Goal: Transaction & Acquisition: Purchase product/service

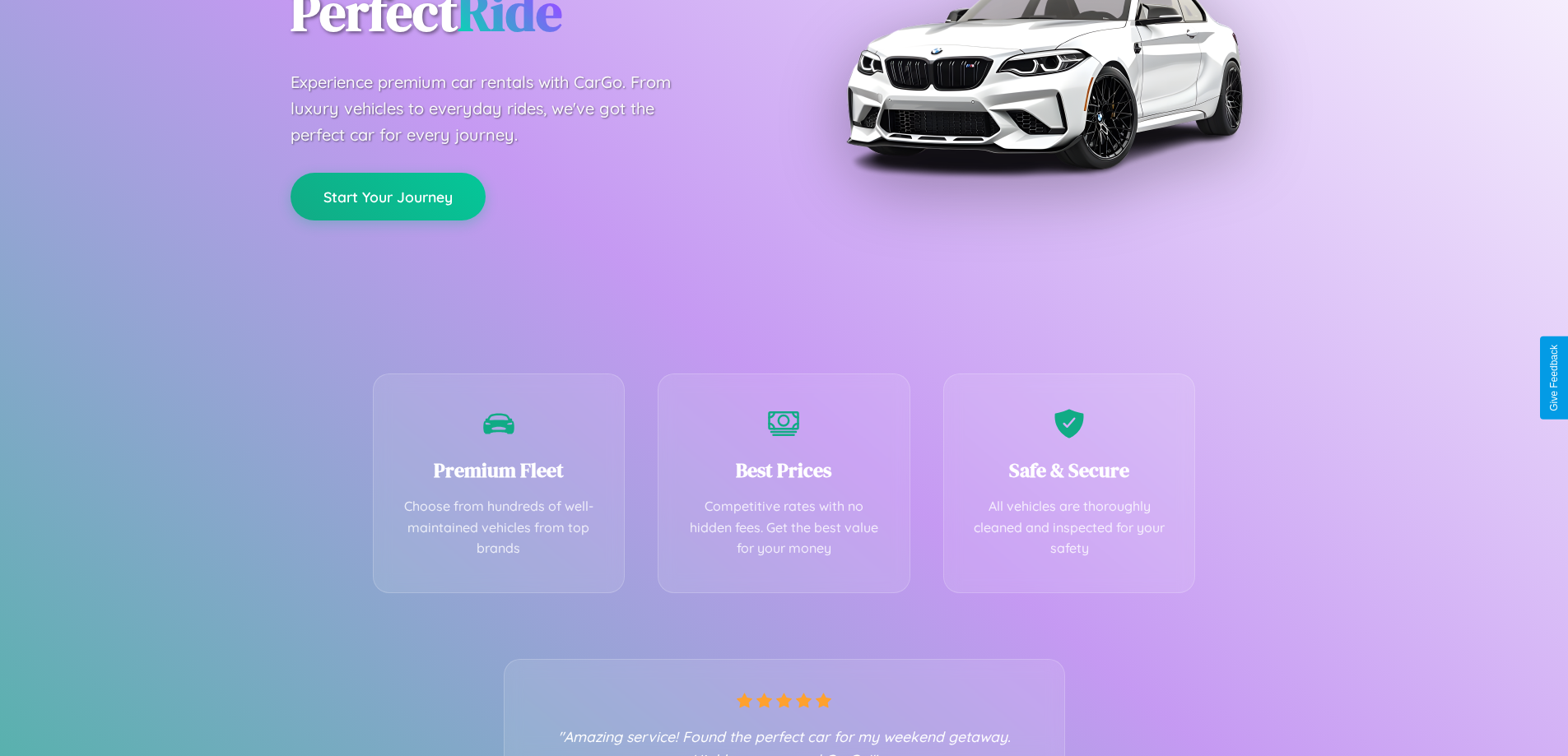
scroll to position [324, 0]
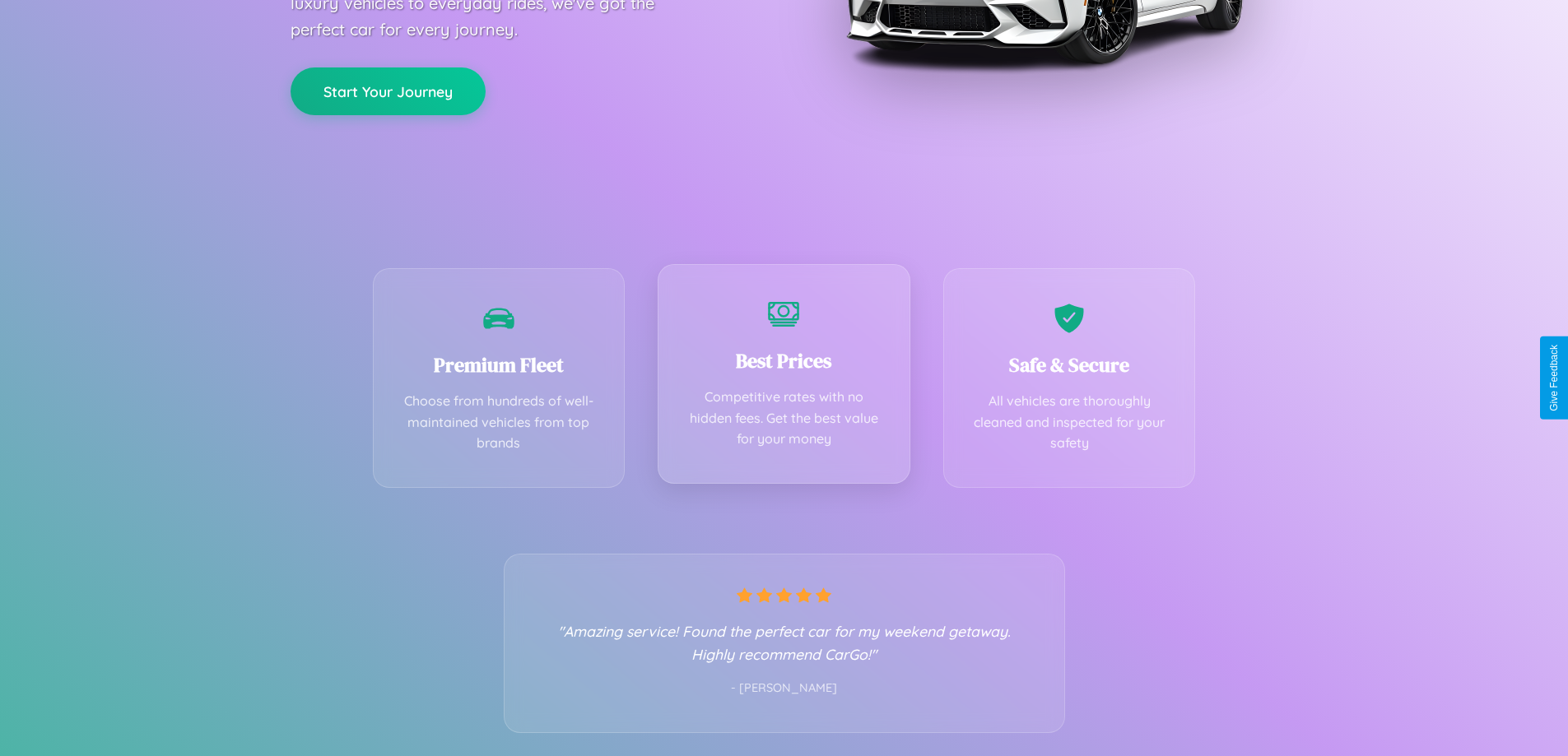
click at [784, 378] on div "Best Prices Competitive rates with no hidden fees. Get the best value for your …" at bounding box center [784, 373] width 253 height 219
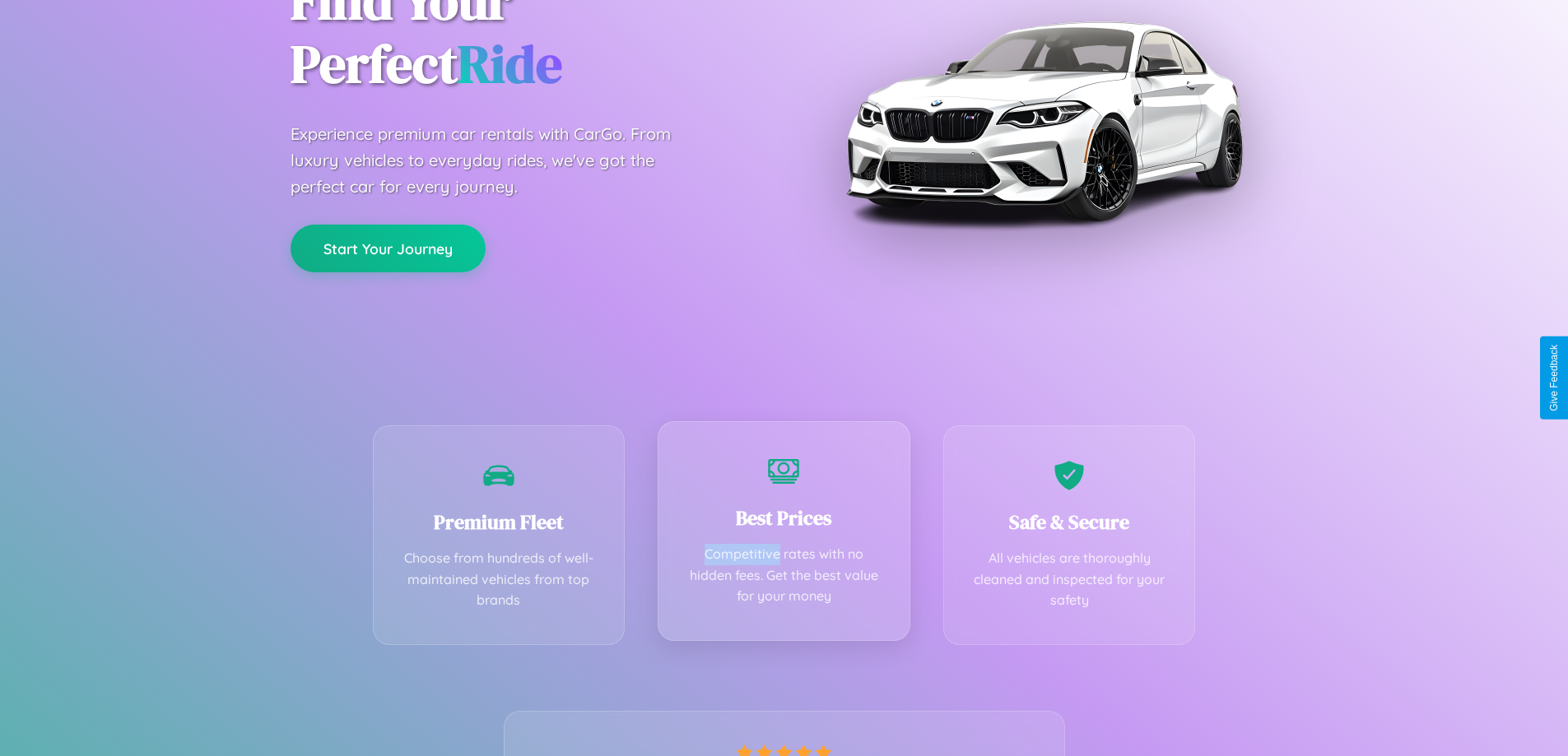
scroll to position [0, 0]
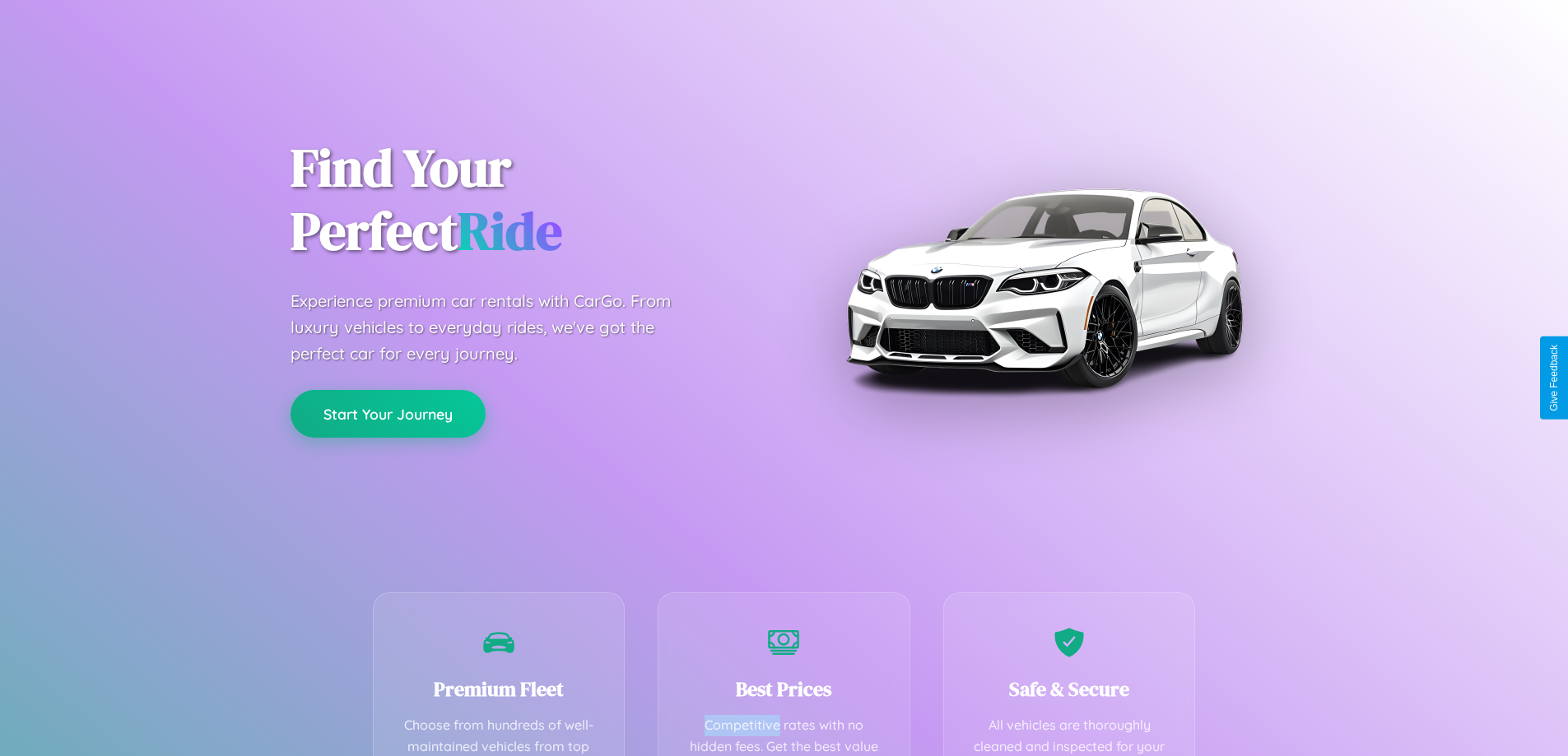
click at [388, 415] on button "Start Your Journey" at bounding box center [388, 415] width 195 height 48
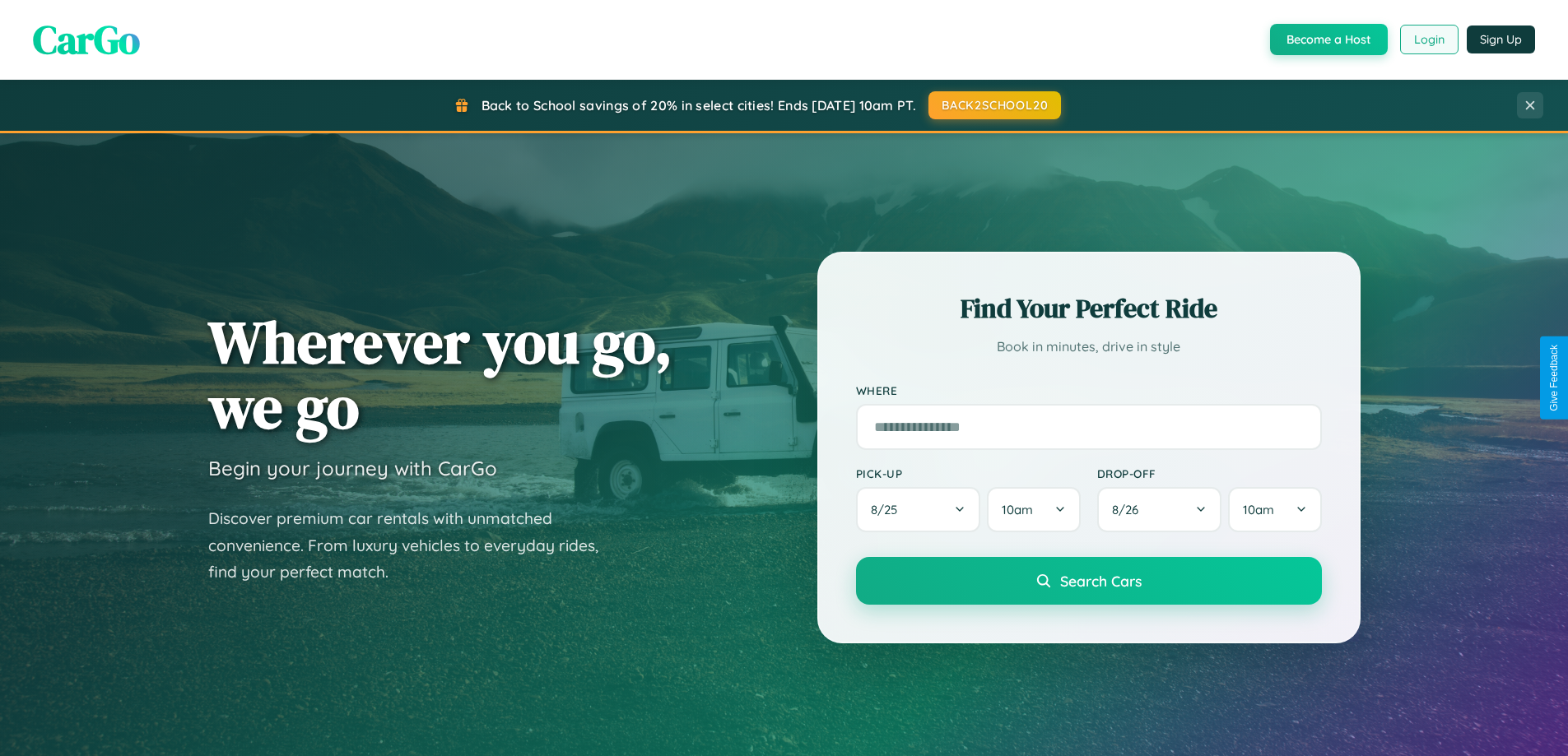
click at [1428, 40] on button "Login" at bounding box center [1429, 40] width 58 height 30
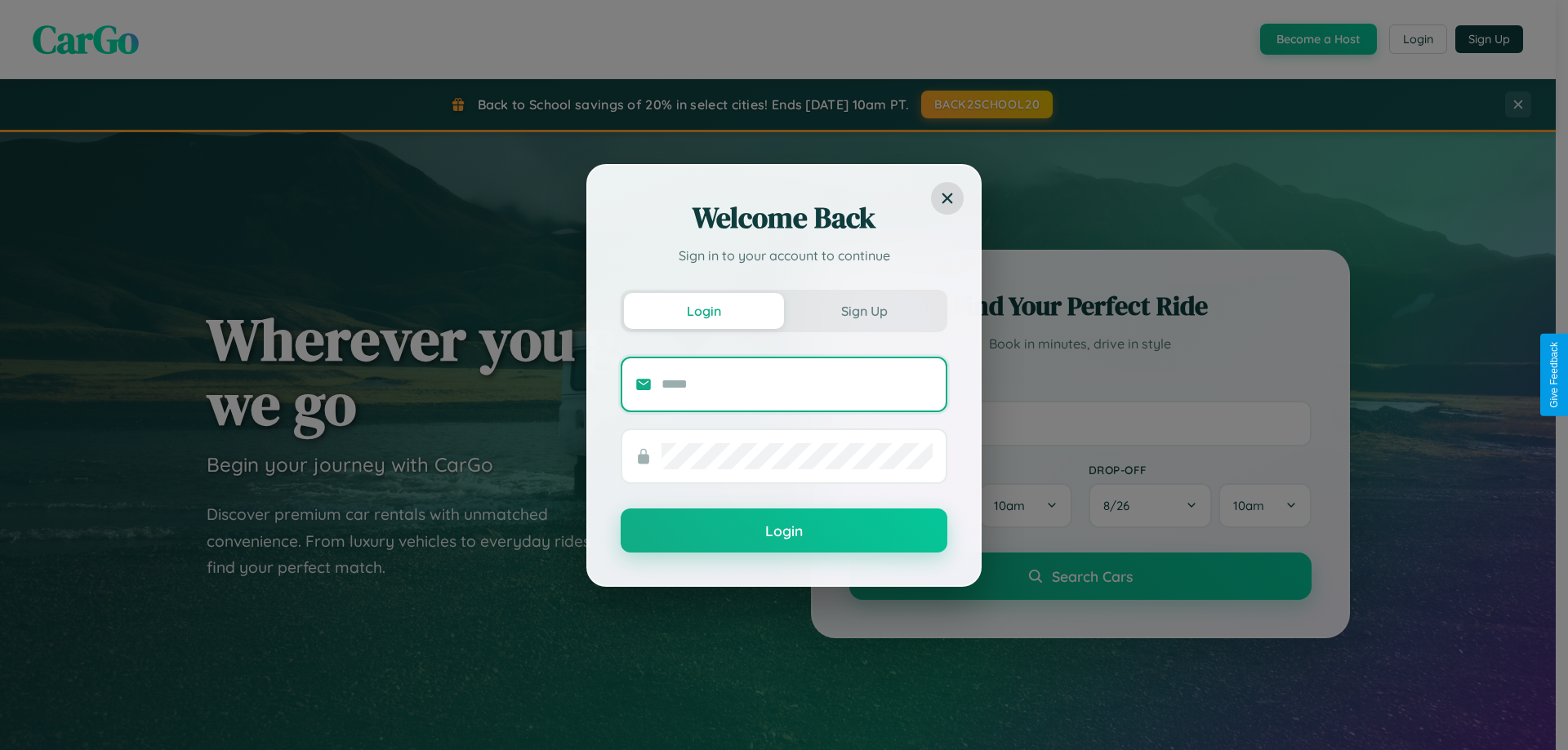
click at [797, 384] on input "text" at bounding box center [796, 385] width 271 height 26
type input "**********"
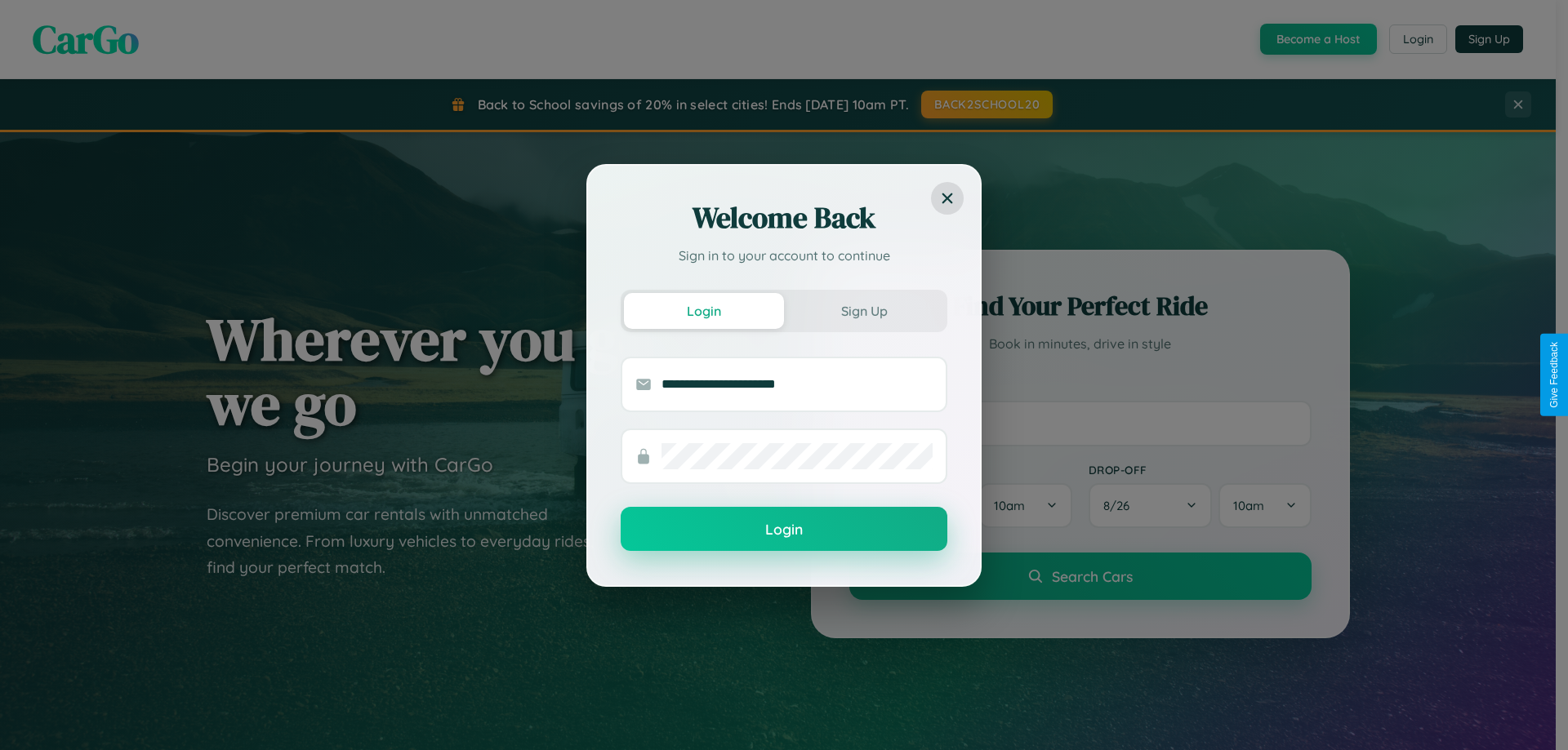
click at [784, 530] on button "Login" at bounding box center [784, 529] width 327 height 44
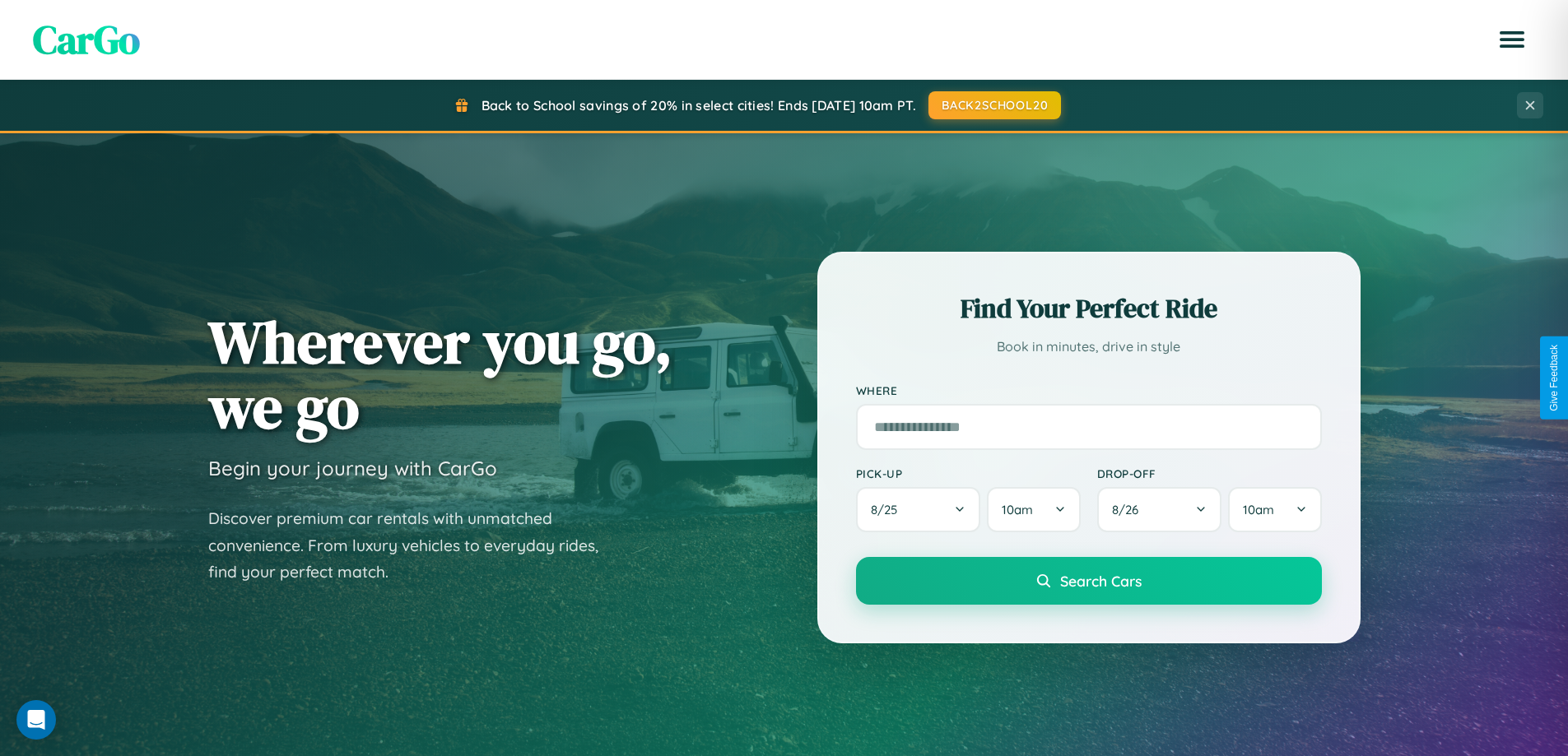
scroll to position [710, 0]
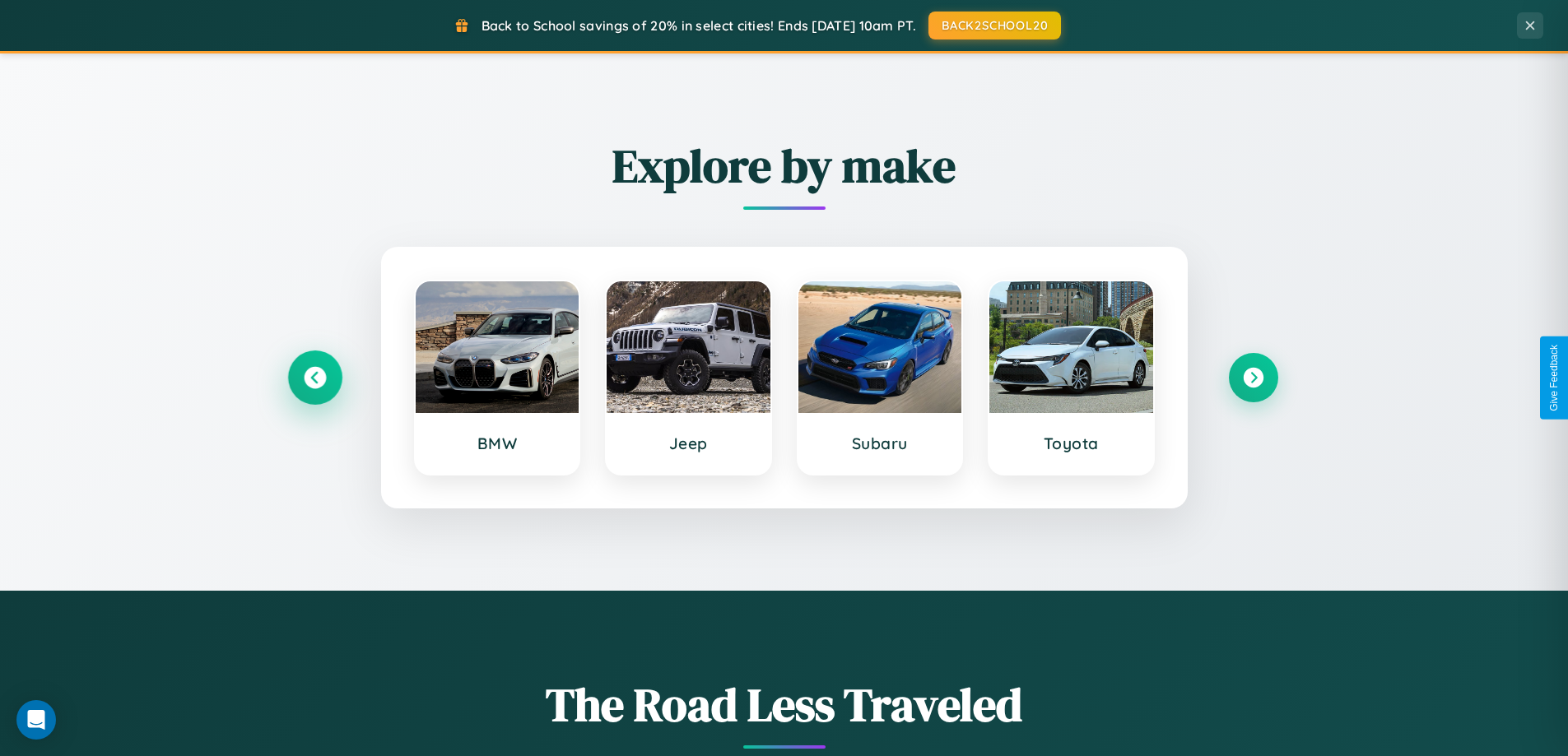
click at [315, 378] on icon at bounding box center [315, 378] width 22 height 22
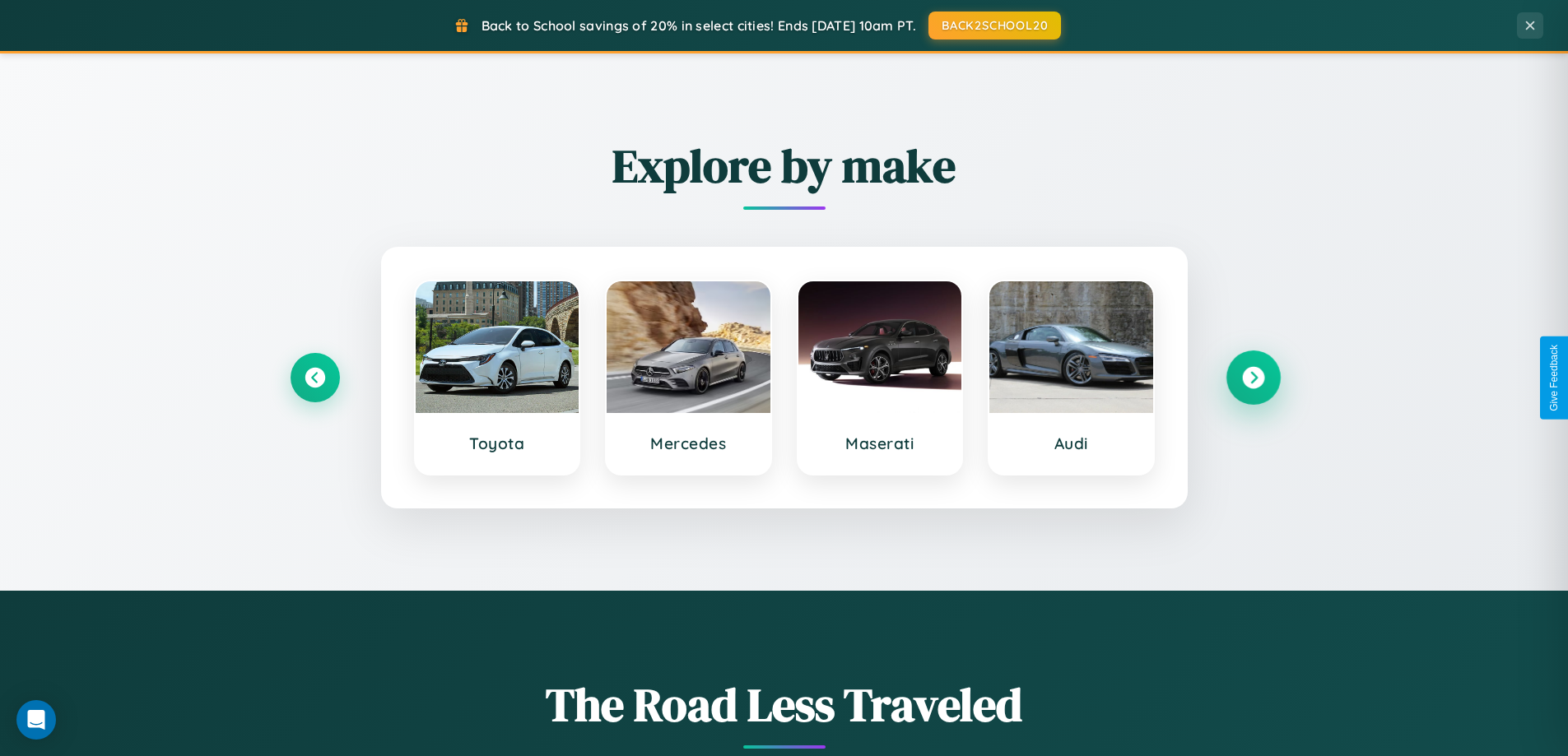
click at [1253, 378] on icon at bounding box center [1253, 378] width 22 height 22
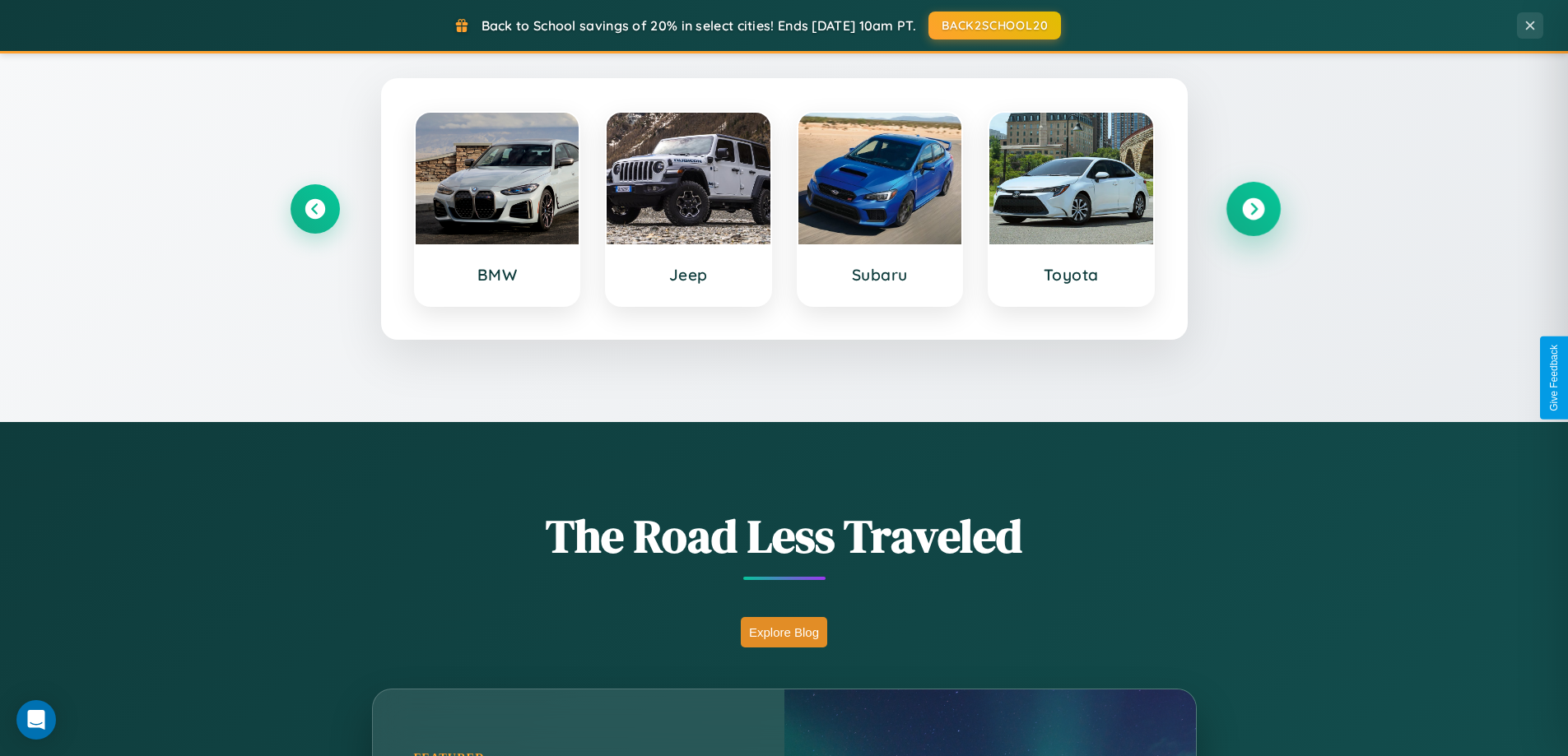
scroll to position [1133, 0]
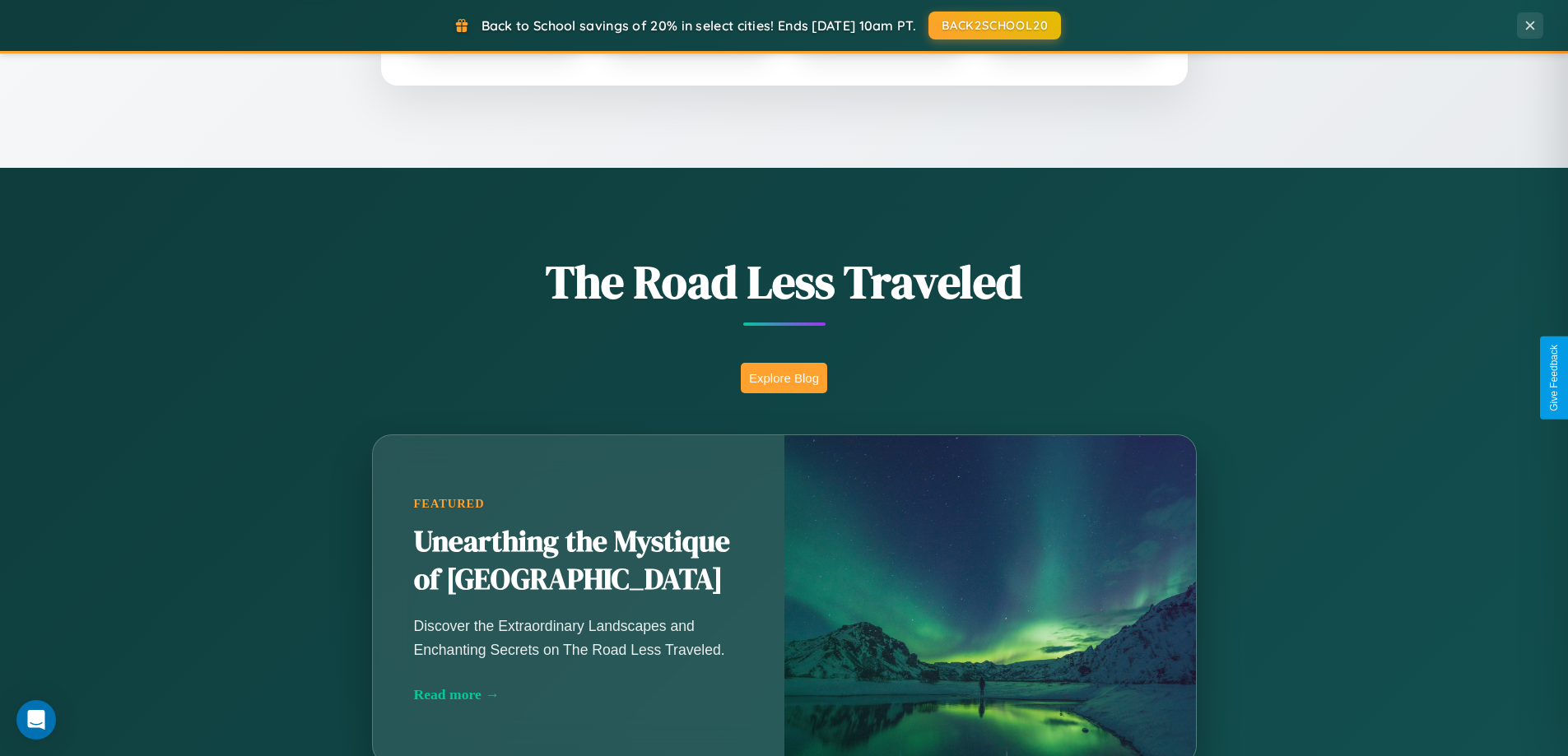
click at [784, 378] on button "Explore Blog" at bounding box center [783, 378] width 86 height 31
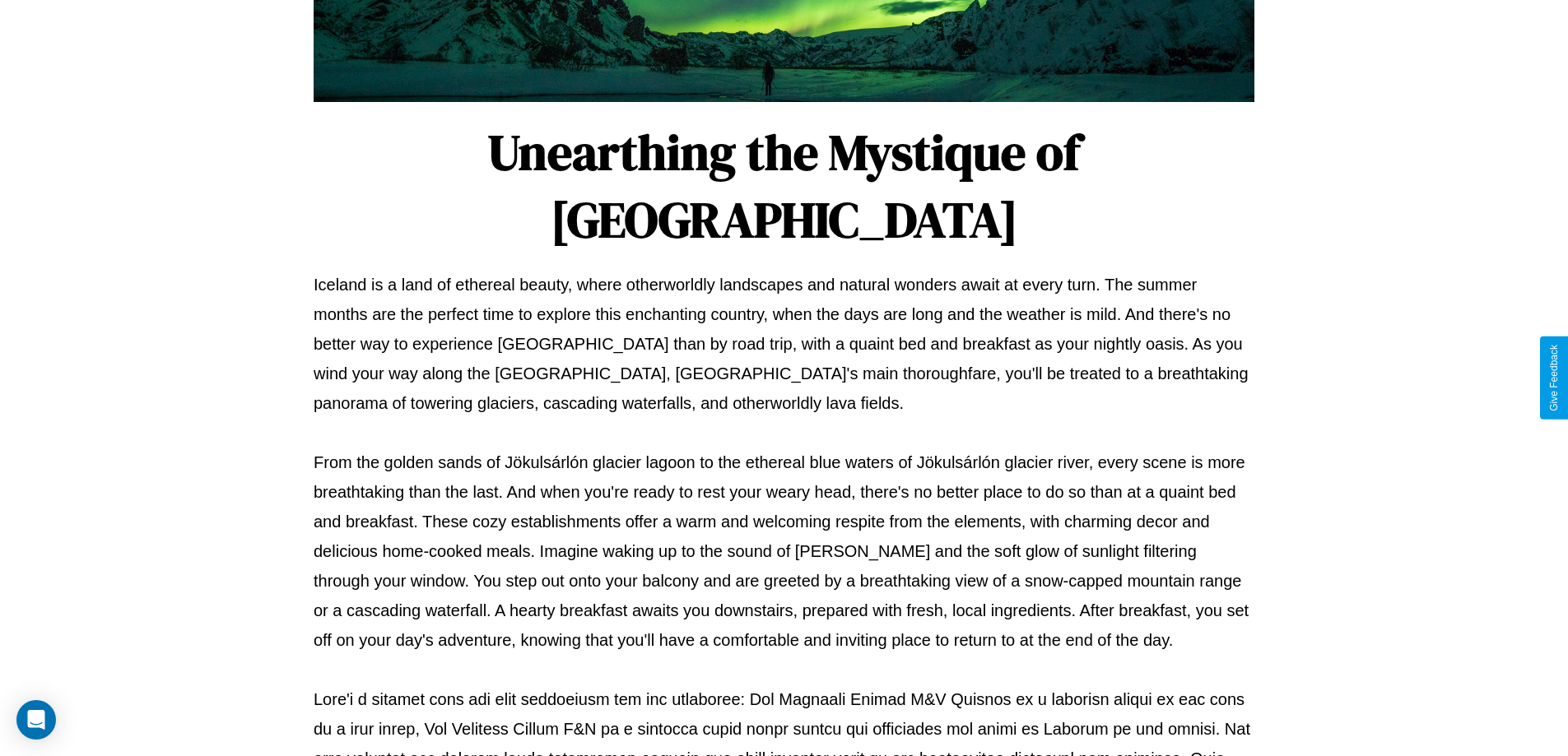
scroll to position [532, 0]
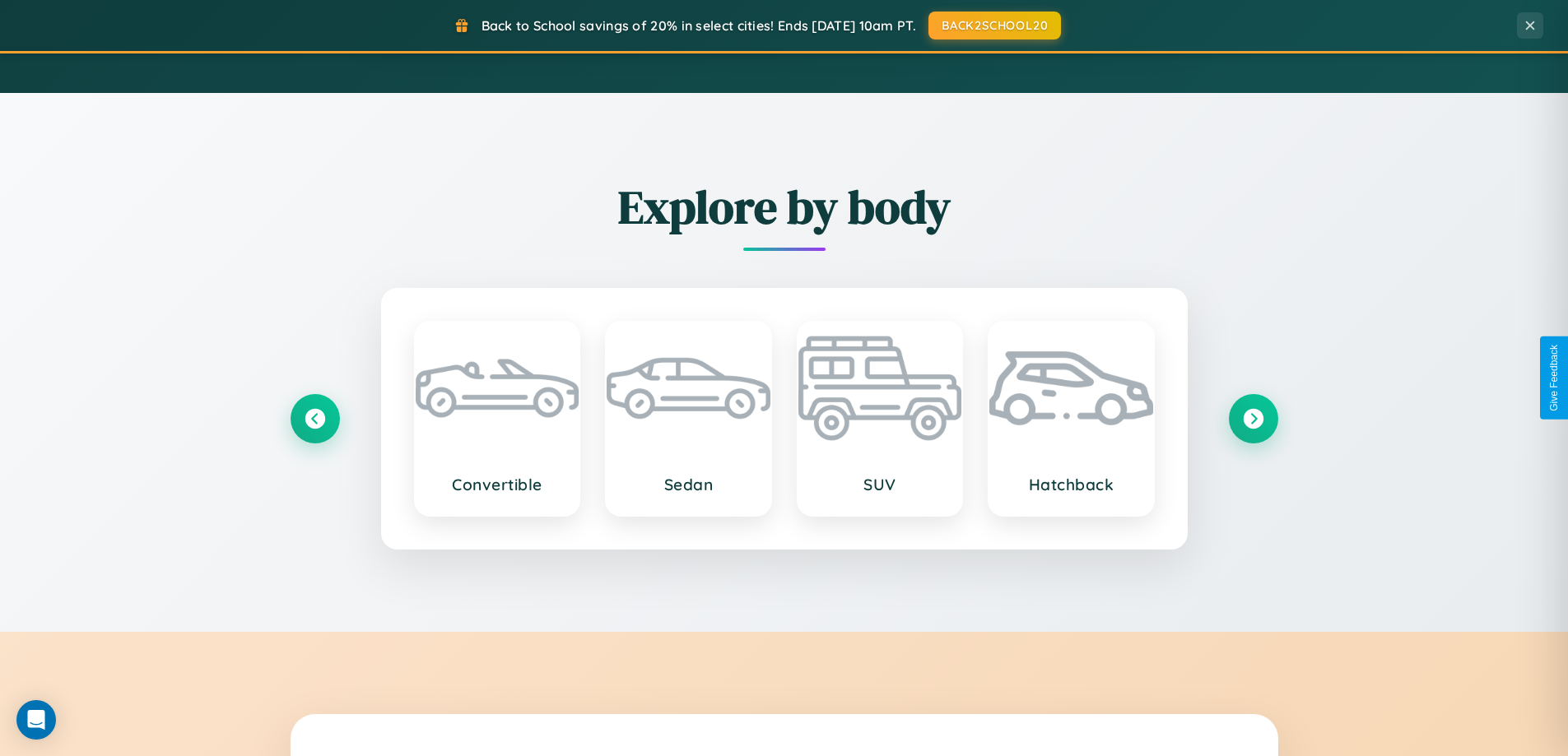
scroll to position [1133, 0]
